Goal: Task Accomplishment & Management: Manage account settings

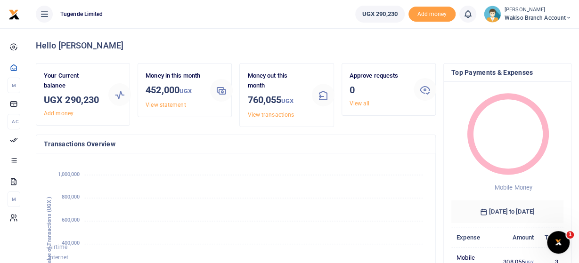
scroll to position [155, 384]
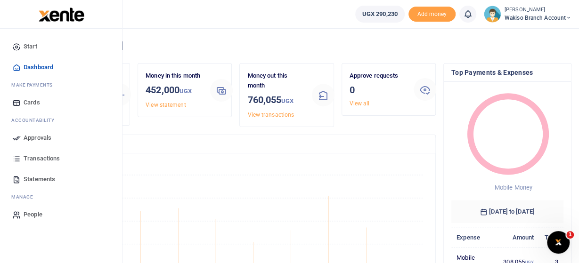
click at [31, 177] on span "Statements" at bounding box center [40, 179] width 32 height 9
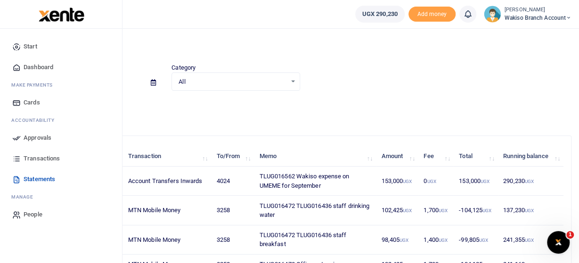
click at [37, 137] on span "Approvals" at bounding box center [38, 137] width 28 height 9
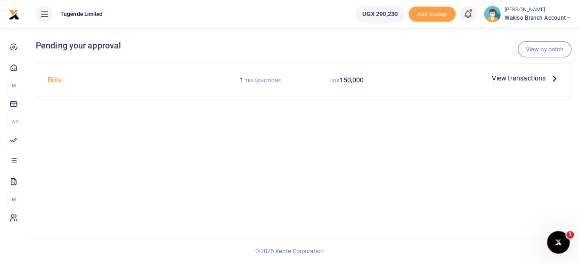
click at [556, 77] on icon at bounding box center [554, 78] width 10 height 10
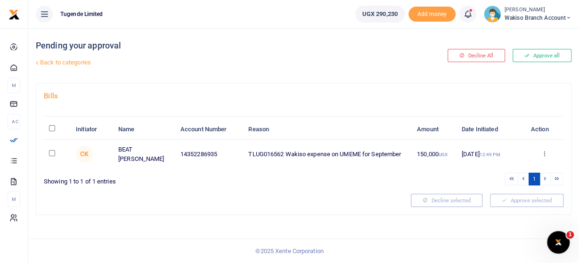
click at [540, 150] on div "Approve Decline Details" at bounding box center [544, 154] width 28 height 9
click at [545, 151] on icon at bounding box center [543, 153] width 6 height 7
click at [513, 170] on link "Approve" at bounding box center [509, 168] width 74 height 13
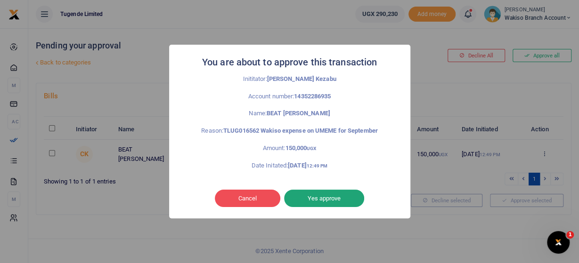
click at [313, 195] on button "Yes approve" at bounding box center [324, 199] width 80 height 18
click at [313, 195] on div "Cancel No Yes approve" at bounding box center [289, 199] width 222 height 22
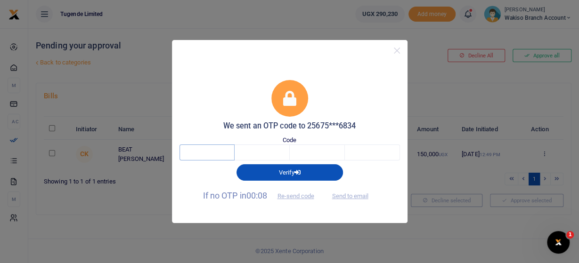
click at [216, 154] on input "text" at bounding box center [206, 153] width 55 height 16
type input "6"
type input "8"
type input "2"
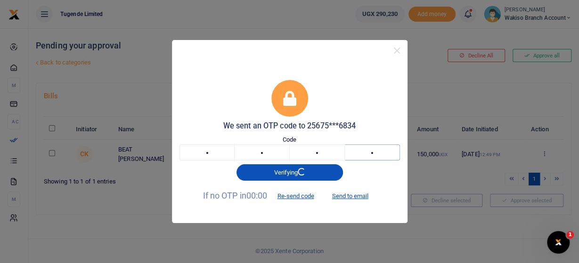
type input "1"
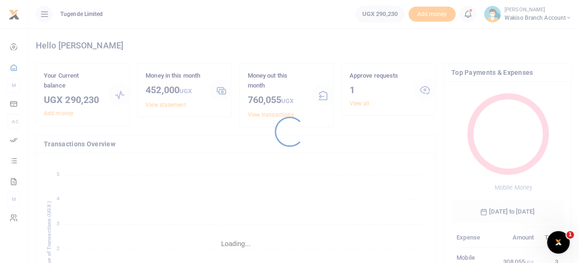
scroll to position [0, 0]
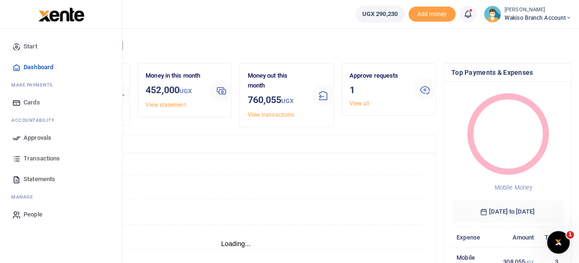
click at [39, 138] on span "Approvals" at bounding box center [38, 137] width 28 height 9
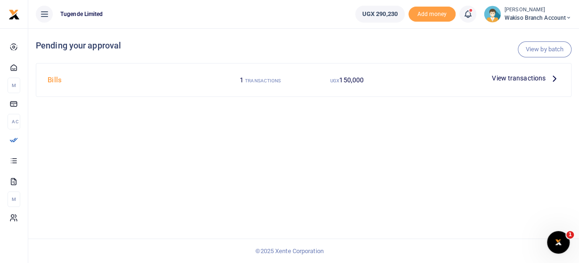
click at [553, 79] on icon at bounding box center [554, 78] width 10 height 10
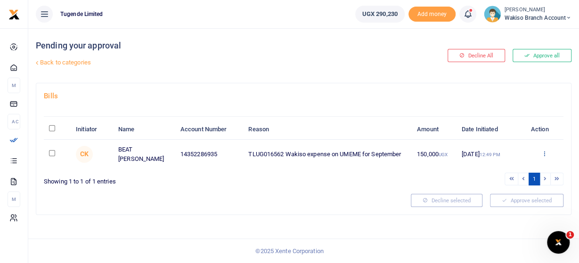
click at [544, 152] on icon at bounding box center [543, 153] width 6 height 7
click at [543, 150] on icon at bounding box center [543, 153] width 6 height 7
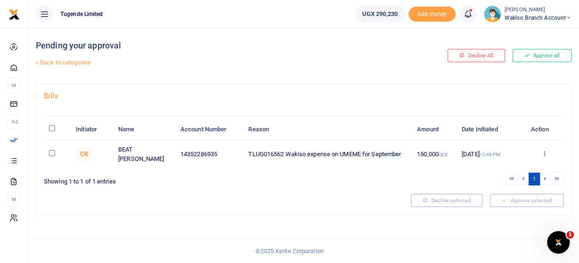
click at [543, 150] on icon at bounding box center [543, 153] width 6 height 7
click at [543, 151] on icon at bounding box center [543, 153] width 6 height 7
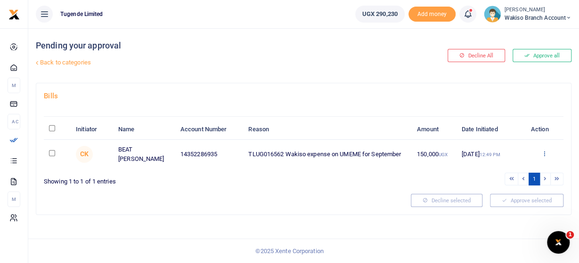
click at [544, 152] on icon at bounding box center [543, 153] width 6 height 7
click at [503, 167] on link "Approve" at bounding box center [509, 168] width 74 height 13
click at [548, 150] on div "Approve Decline Details" at bounding box center [544, 154] width 28 height 9
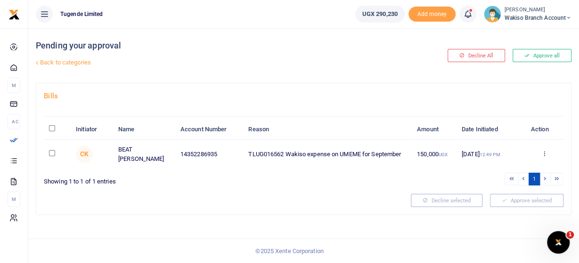
click at [548, 150] on div "Approve Decline Details" at bounding box center [544, 154] width 28 height 9
click at [543, 151] on icon at bounding box center [543, 153] width 6 height 7
click at [545, 153] on icon at bounding box center [543, 153] width 6 height 7
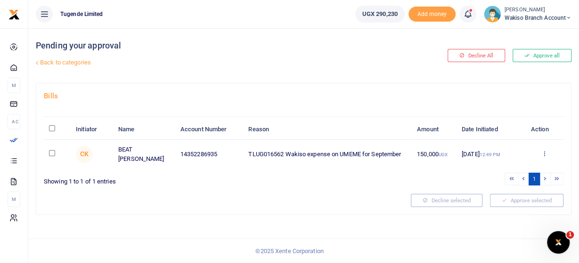
click at [545, 153] on icon at bounding box center [543, 153] width 6 height 7
click at [507, 170] on link "Approve" at bounding box center [509, 168] width 74 height 13
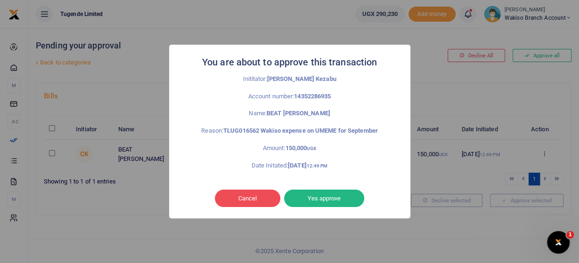
click at [341, 202] on button "Yes approve" at bounding box center [324, 199] width 80 height 18
click at [341, 202] on div "Cancel No Yes approve" at bounding box center [289, 199] width 222 height 22
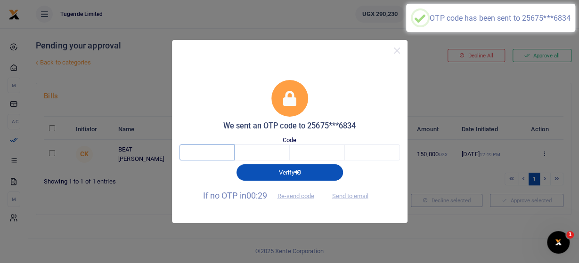
click at [218, 148] on input "text" at bounding box center [206, 153] width 55 height 16
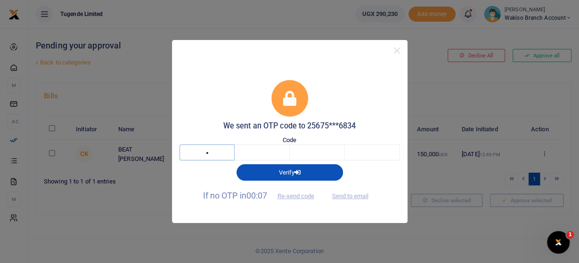
type input "5"
type input "4"
type input "9"
type input "0"
